Goal: Information Seeking & Learning: Learn about a topic

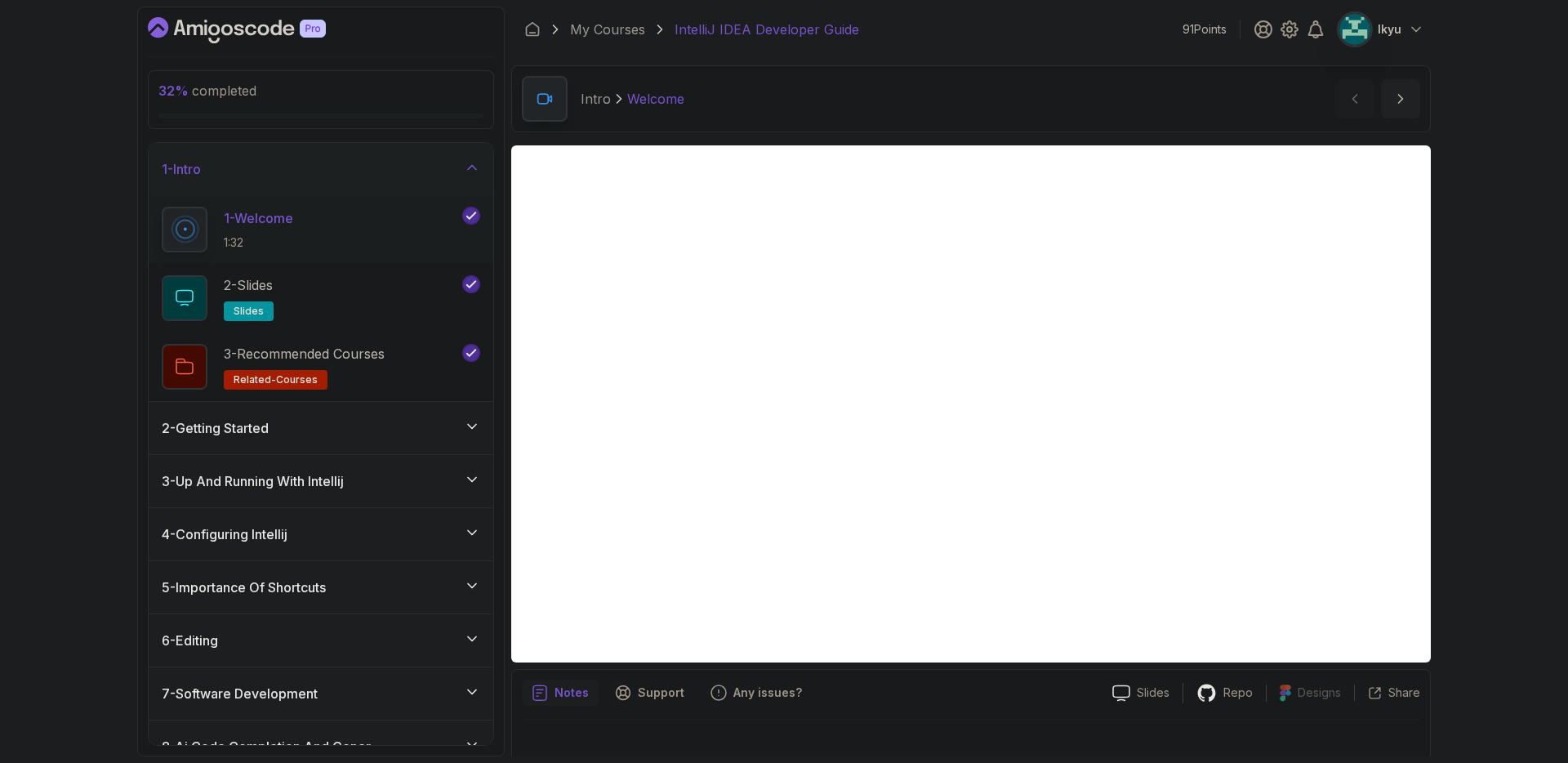
click at [466, 173] on icon at bounding box center [472, 168] width 17 height 17
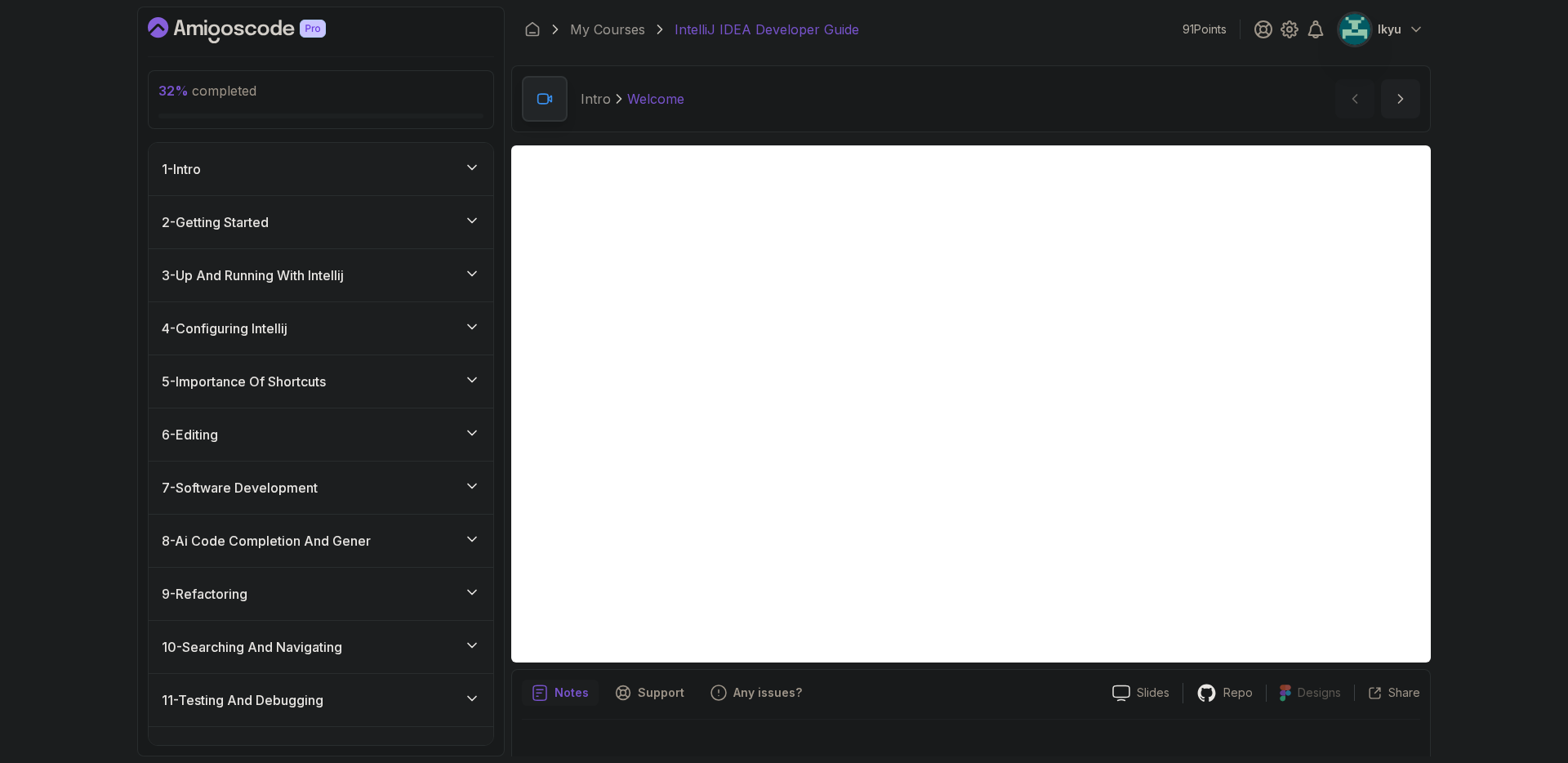
click at [415, 365] on div "5 - Importance Of Shortcuts" at bounding box center [321, 381] width 345 height 52
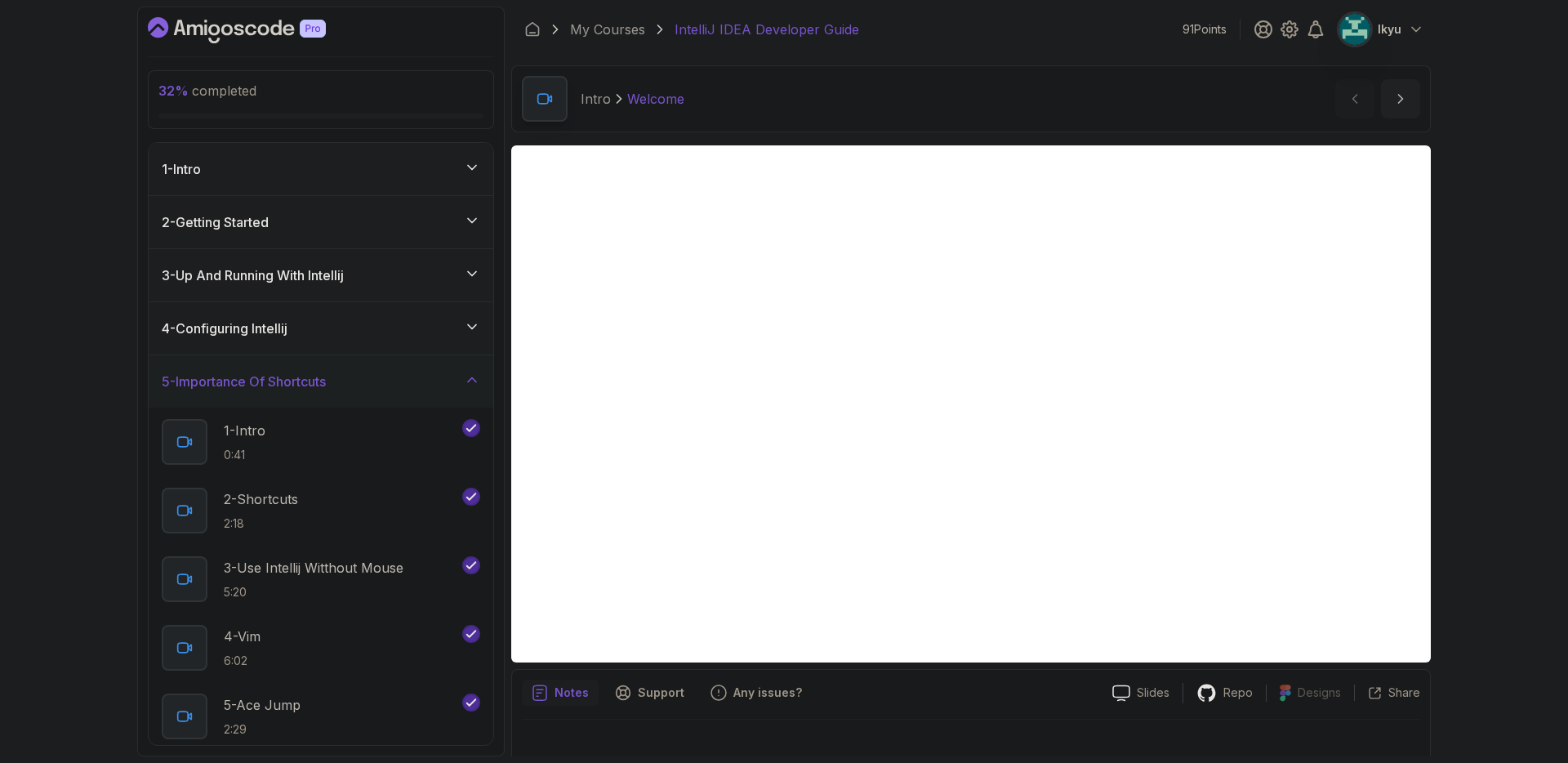
click at [415, 364] on div "5 - Importance Of Shortcuts" at bounding box center [321, 381] width 345 height 52
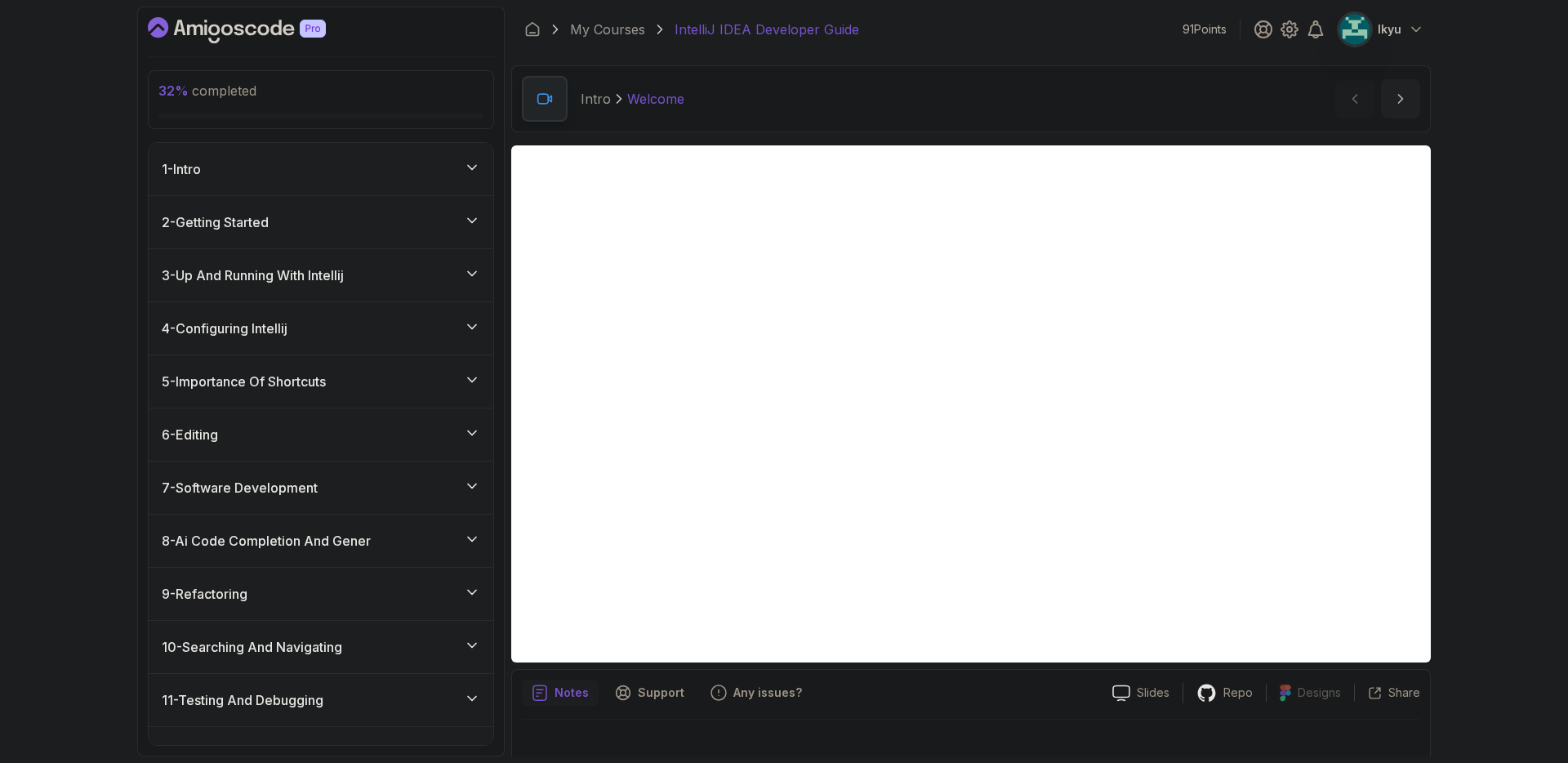
click at [401, 428] on div "6 - Editing" at bounding box center [320, 435] width 318 height 20
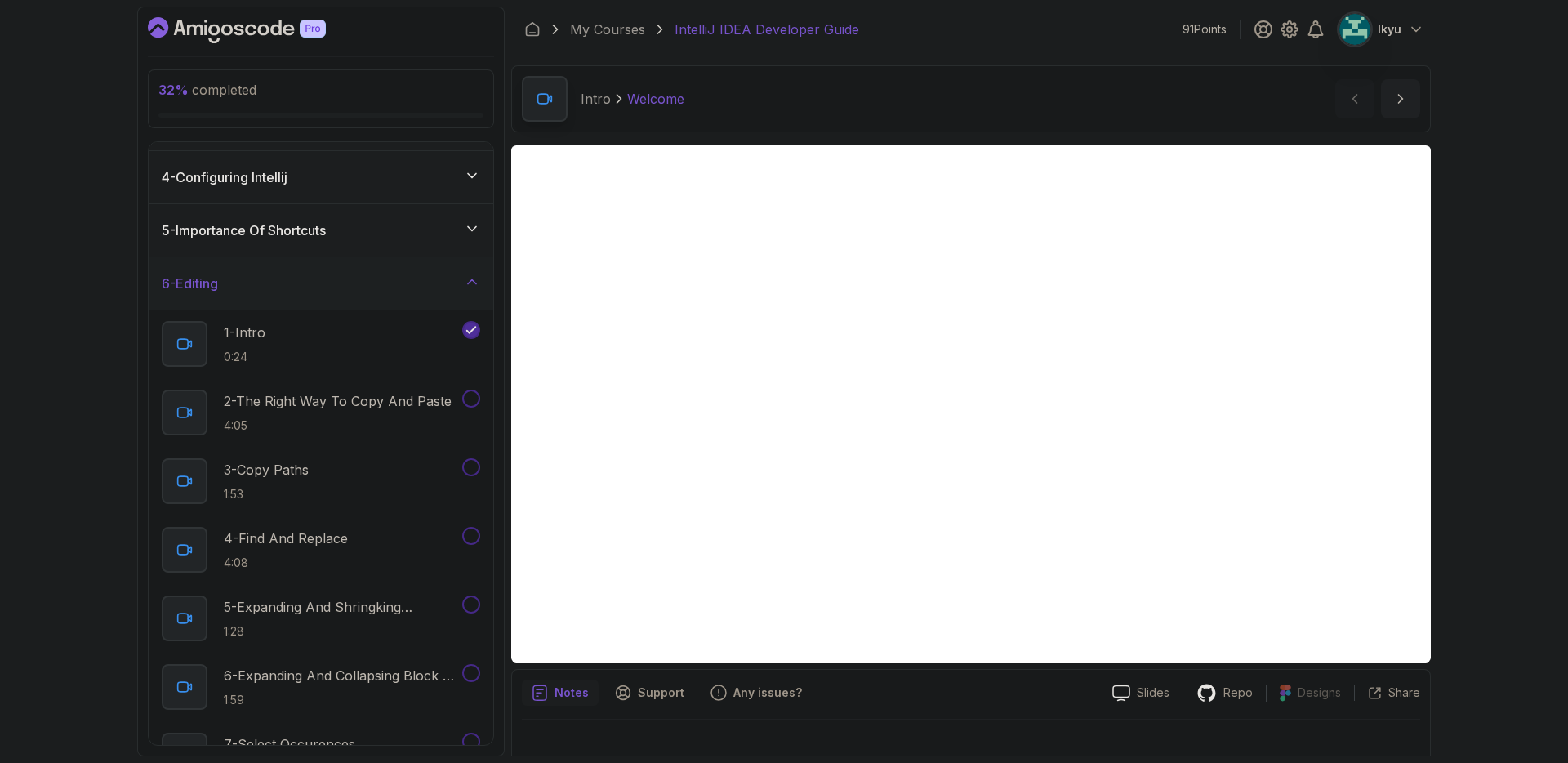
scroll to position [152, 0]
click at [402, 422] on p "4:05" at bounding box center [337, 424] width 228 height 17
